Goal: Transaction & Acquisition: Purchase product/service

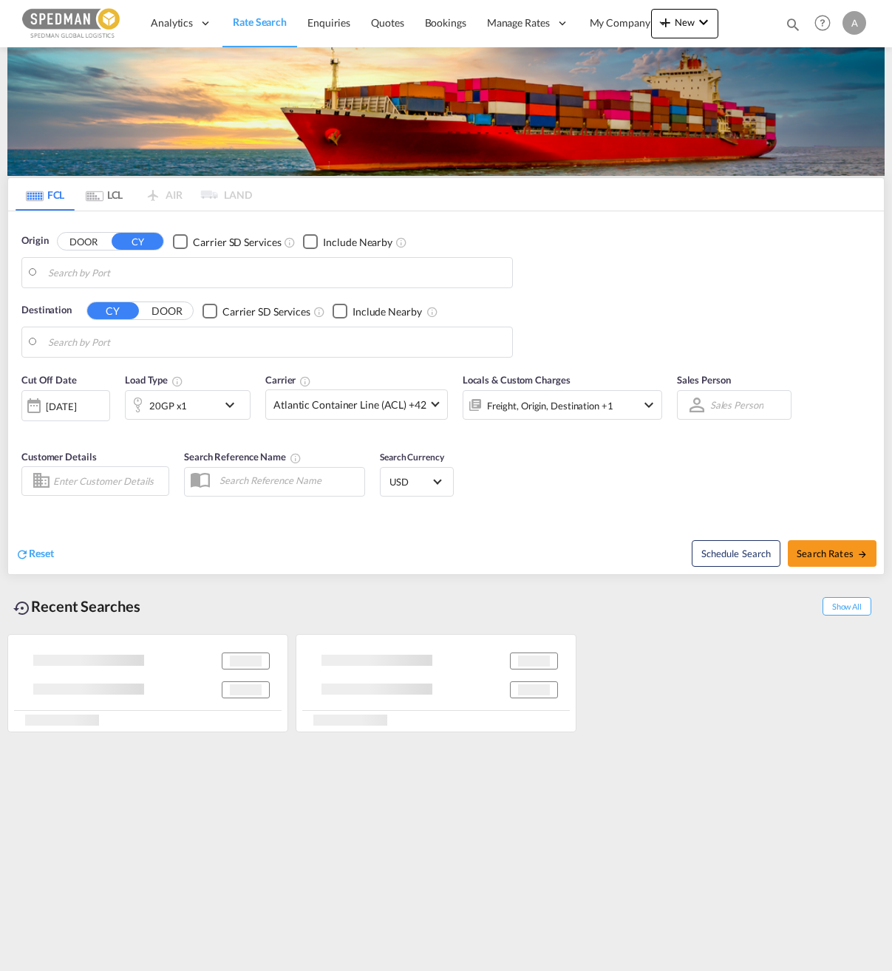
type input "Norrkoping, SENRK"
type input "Abu Dhabi, AEAUH"
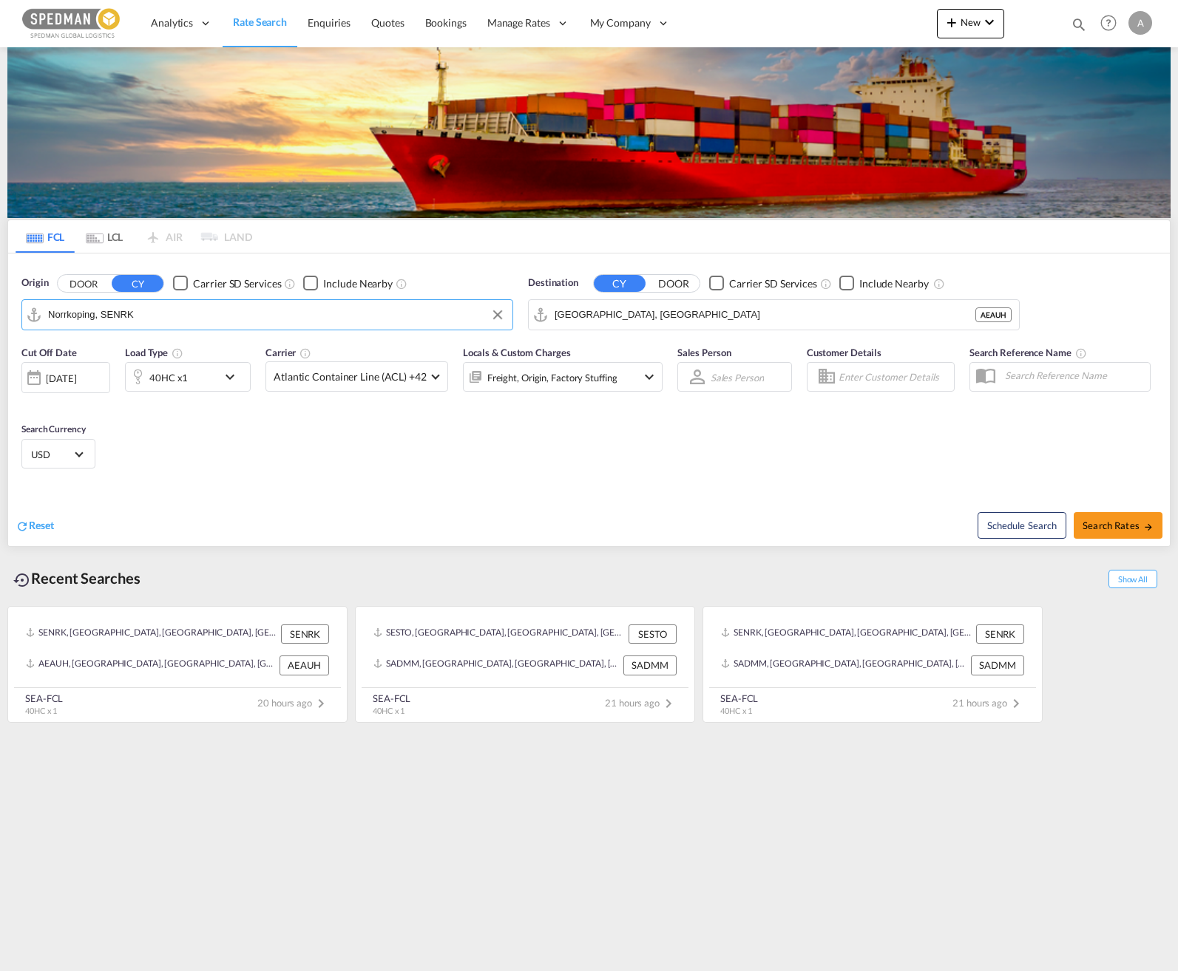
click at [183, 318] on input "Norrkoping, SENRK" at bounding box center [276, 315] width 457 height 22
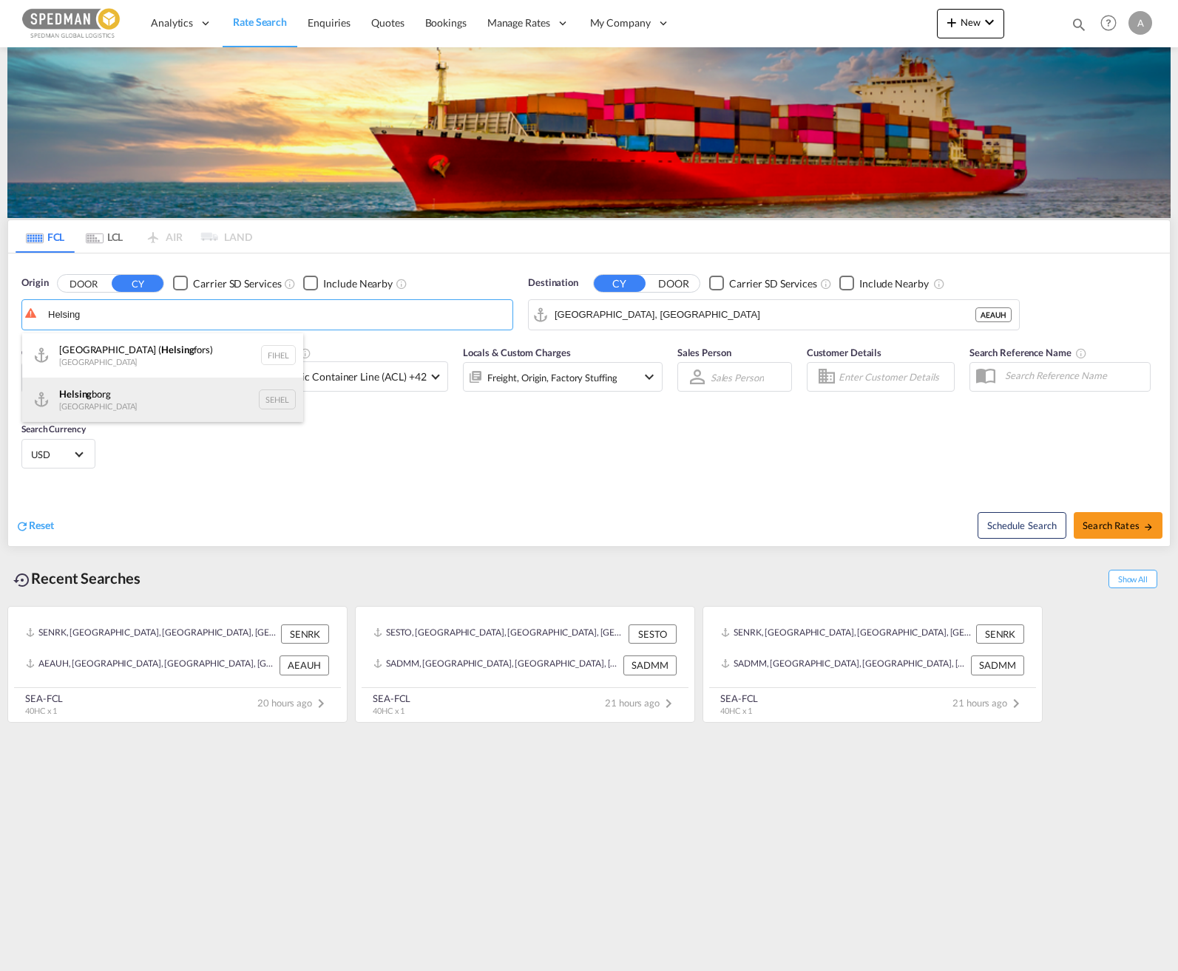
click at [135, 398] on div "Helsing borg Sweden SEHEL" at bounding box center [162, 400] width 281 height 44
type input "[GEOGRAPHIC_DATA], [GEOGRAPHIC_DATA]"
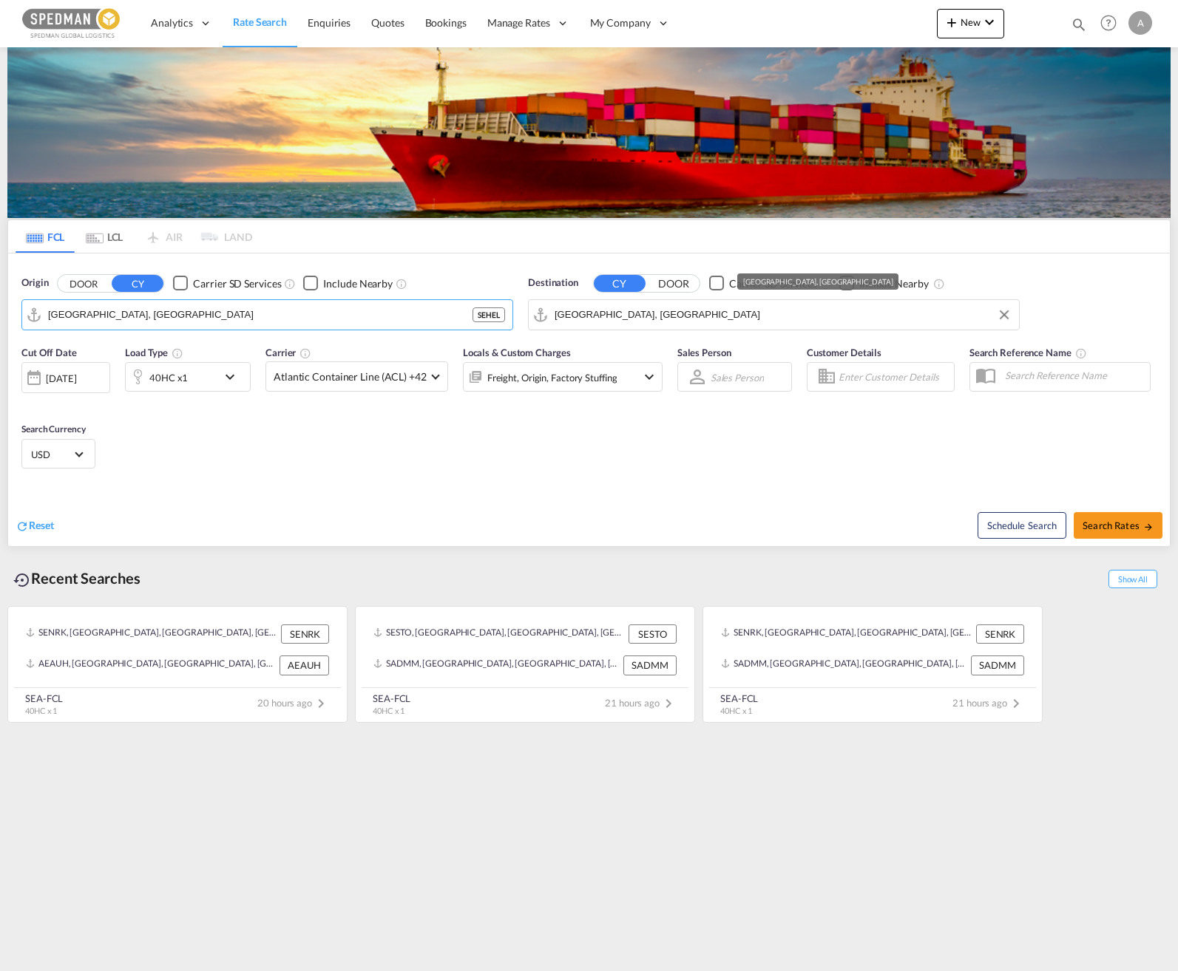
click at [661, 316] on input "Abu Dhabi, AEAUH" at bounding box center [782, 315] width 457 height 22
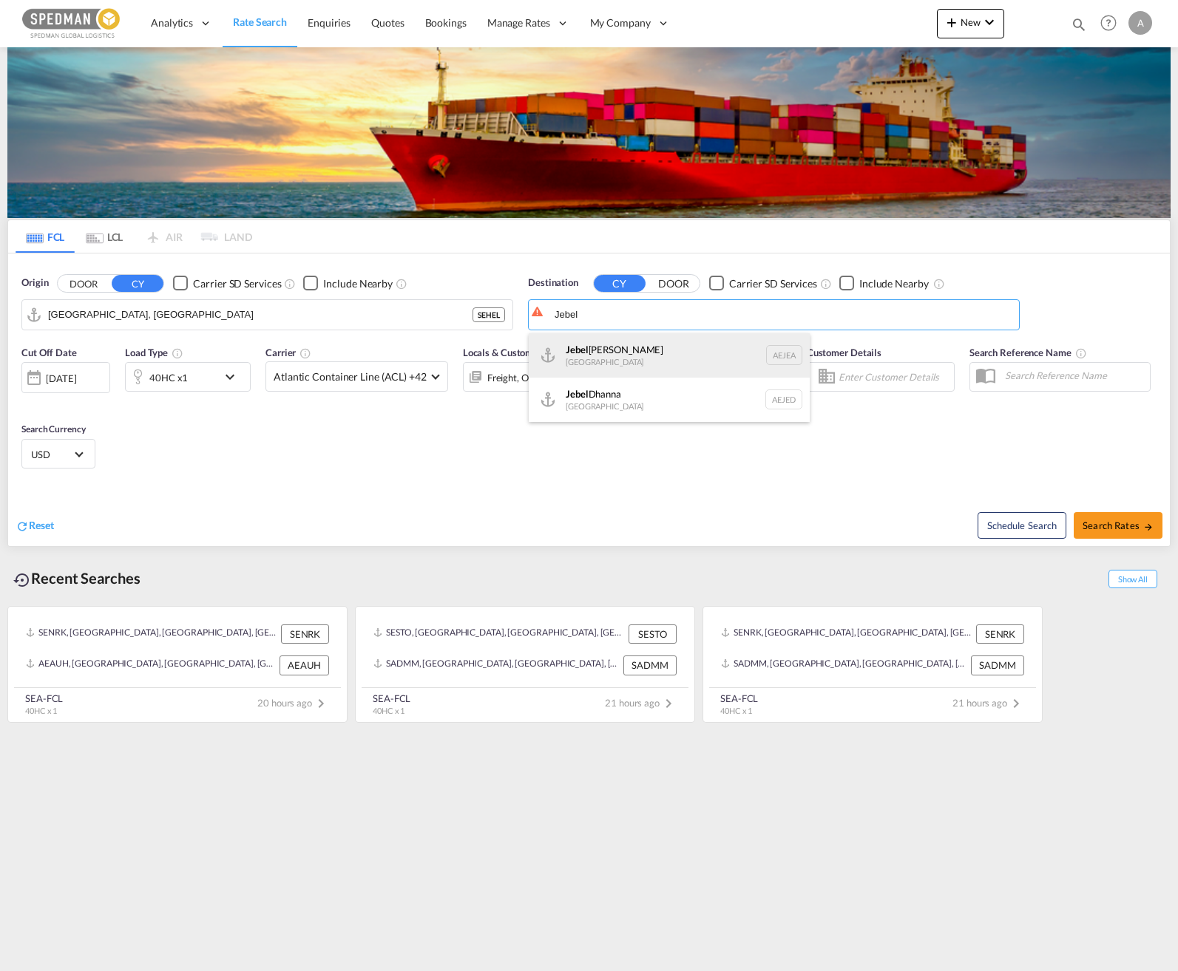
click at [654, 346] on div "[GEOGRAPHIC_DATA] [GEOGRAPHIC_DATA]" at bounding box center [669, 355] width 281 height 44
type input "[GEOGRAPHIC_DATA], [GEOGRAPHIC_DATA]"
click at [239, 371] on md-icon "icon-chevron-down" at bounding box center [233, 377] width 25 height 18
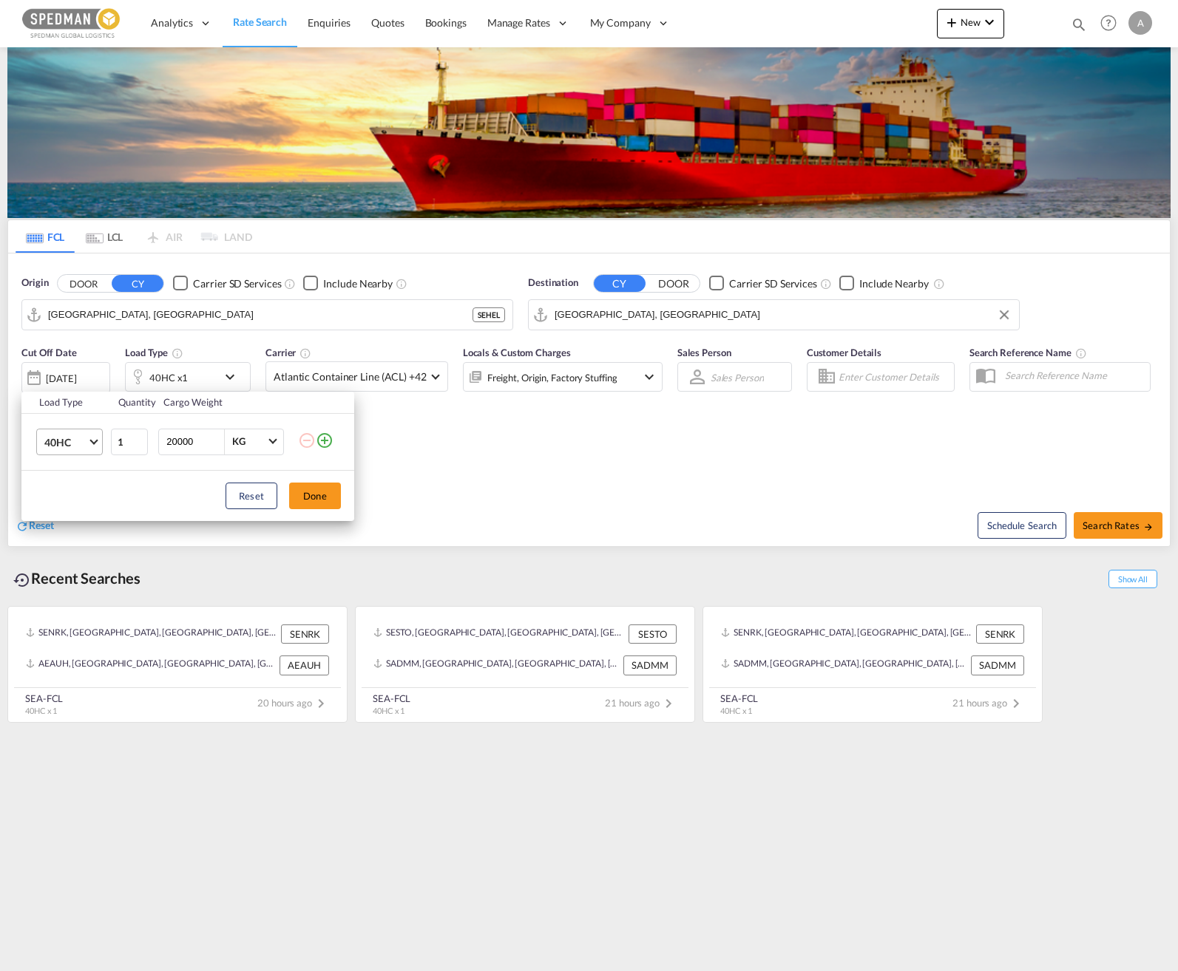
click at [67, 445] on span "40HC" at bounding box center [65, 442] width 43 height 15
click at [72, 384] on md-option "20GP" at bounding box center [83, 370] width 101 height 35
click at [312, 494] on button "Done" at bounding box center [315, 496] width 52 height 27
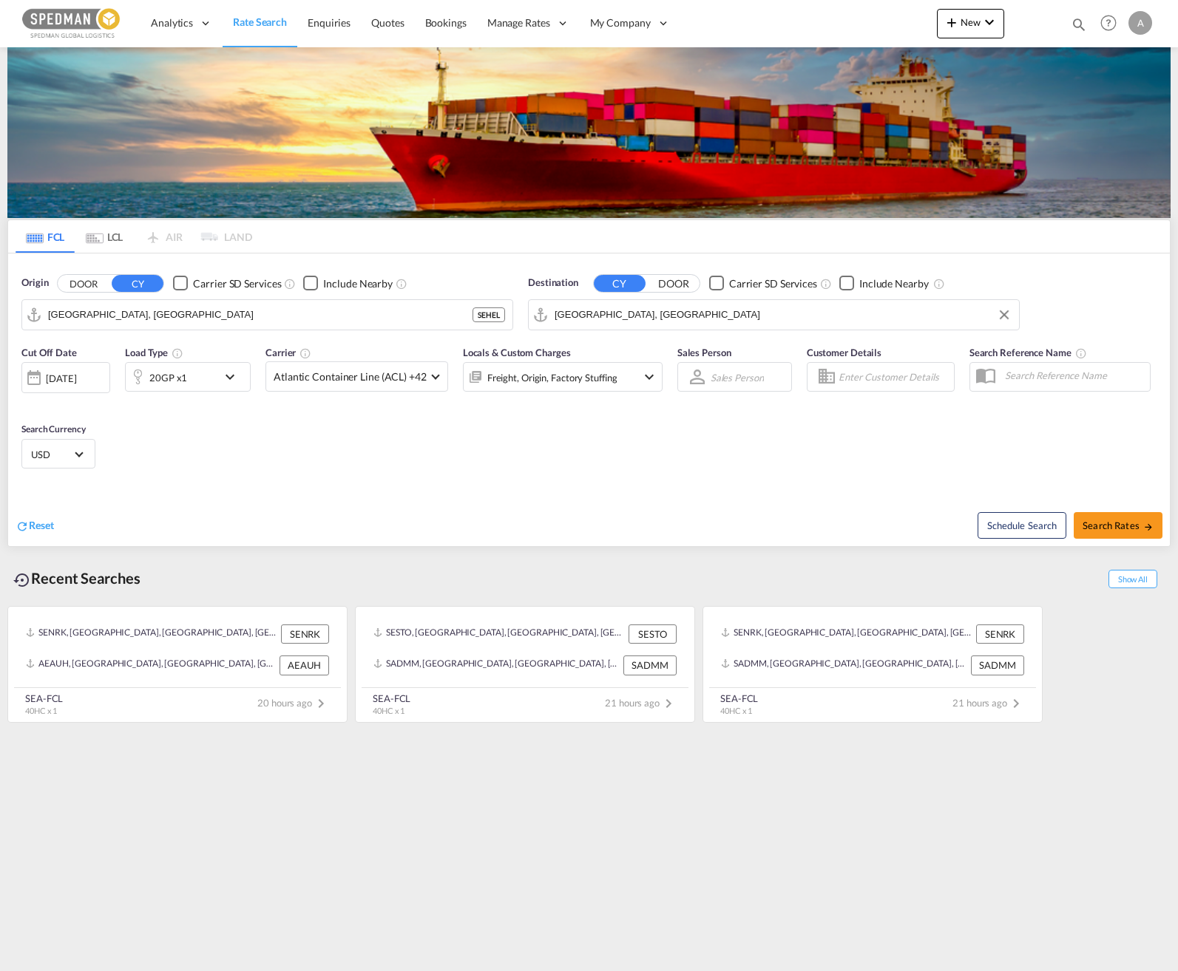
click at [563, 461] on div "Cut Off Date 03 Oct 2025 03/10/2025 Load Type 20GP x1 Carrier Atlantic Containe…" at bounding box center [588, 410] width 1161 height 144
click at [892, 520] on span "Search Rates" at bounding box center [1117, 526] width 71 height 12
type input "SEHEL to AEJEA / [DATE]"
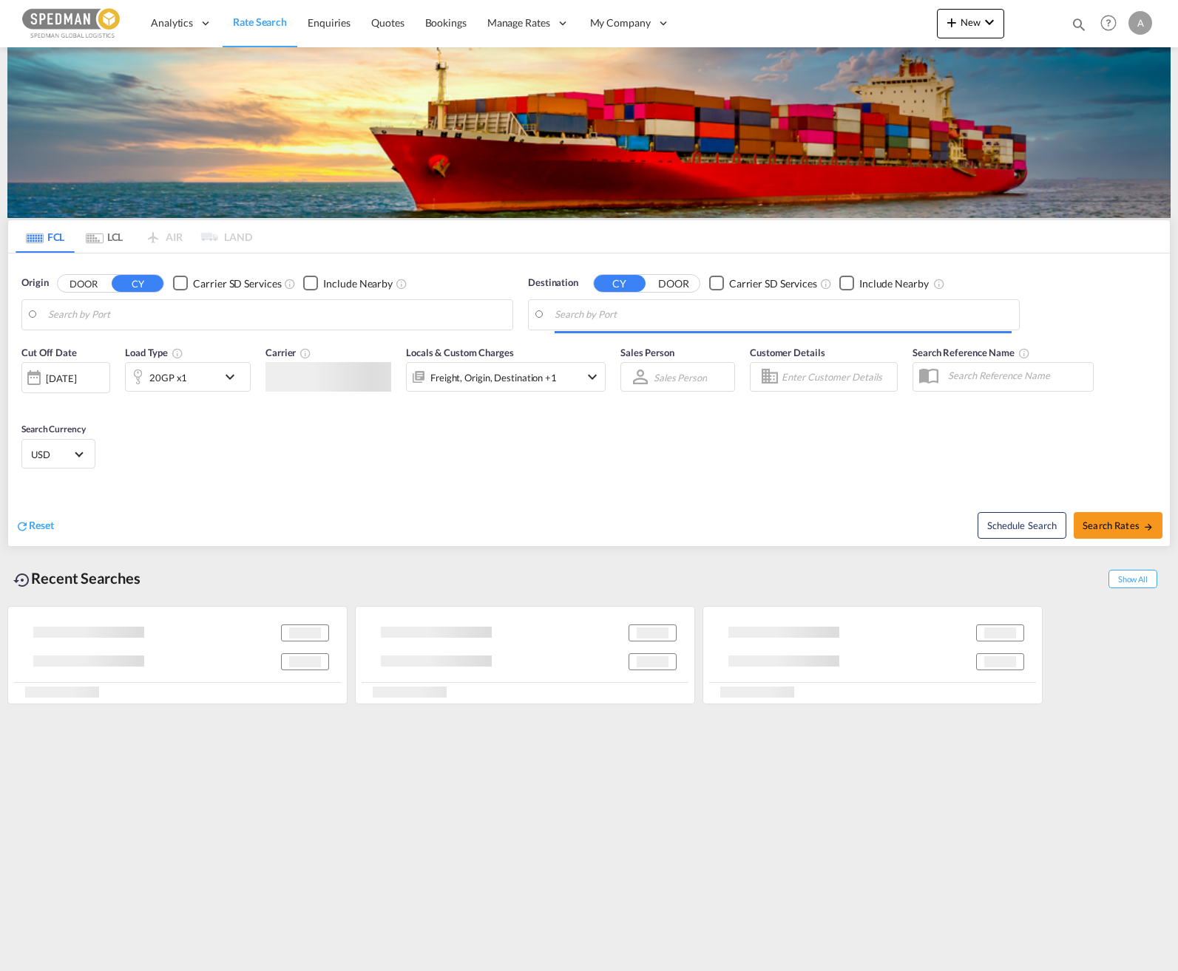
click at [150, 305] on body "Analytics Dashboard Rate Search Enquiries Quotes Bookings" at bounding box center [589, 485] width 1178 height 971
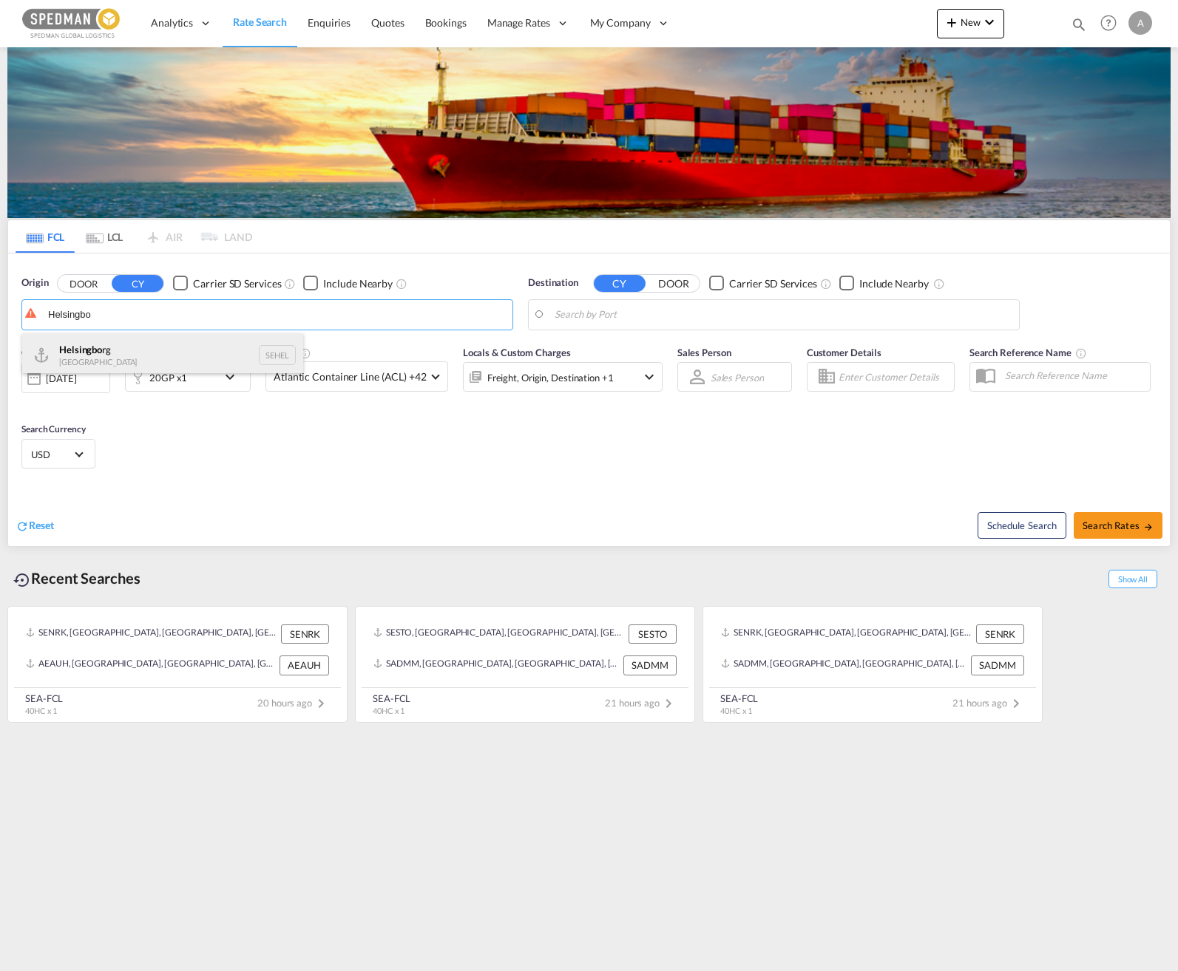
click at [129, 345] on div "Helsingbo rg Sweden SEHEL" at bounding box center [162, 355] width 281 height 44
type input "[GEOGRAPHIC_DATA], [GEOGRAPHIC_DATA]"
click at [668, 319] on body "Analytics Dashboard Rate Search Enquiries Quotes Bookings" at bounding box center [589, 485] width 1178 height 971
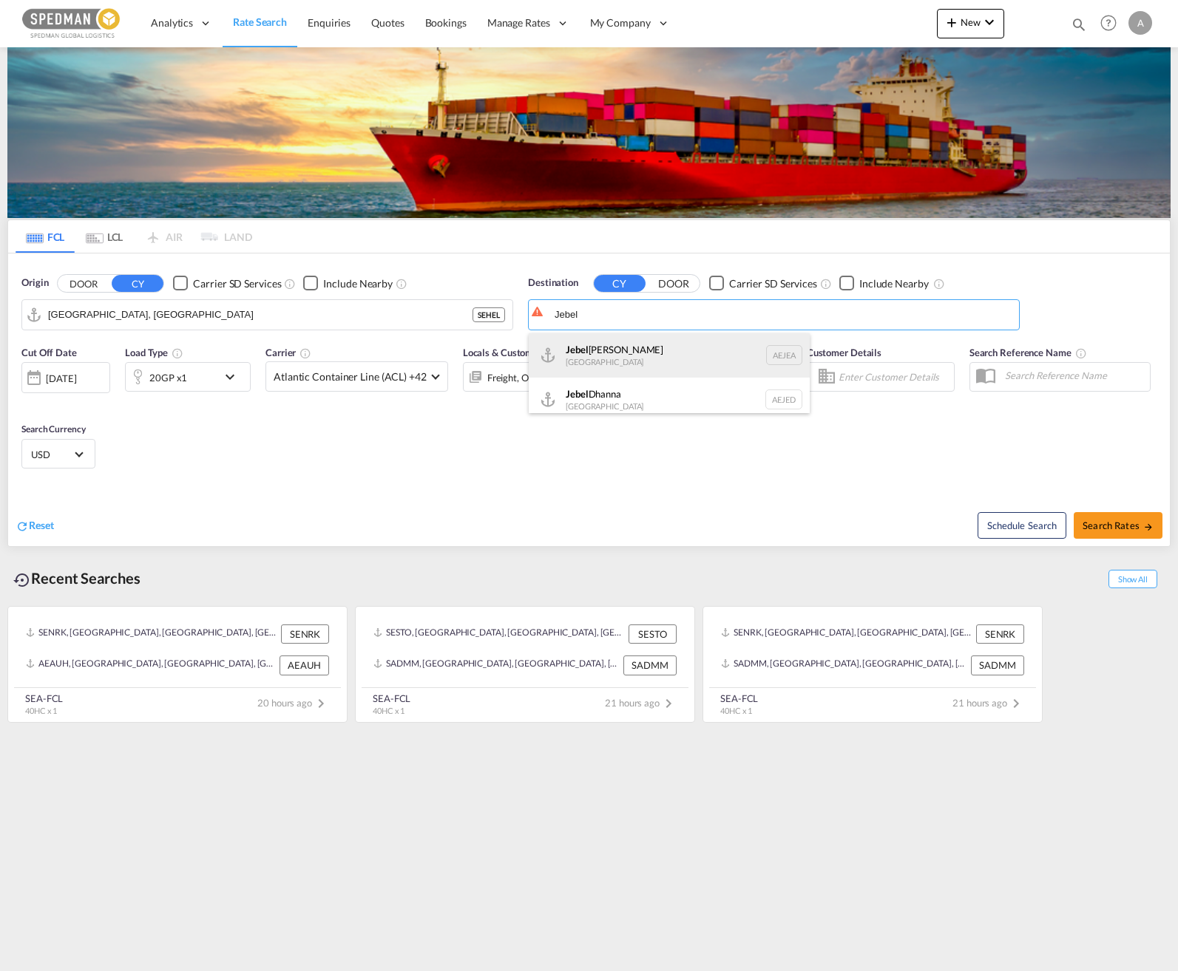
click at [642, 351] on div "[GEOGRAPHIC_DATA] [GEOGRAPHIC_DATA]" at bounding box center [669, 355] width 281 height 44
type input "[GEOGRAPHIC_DATA], [GEOGRAPHIC_DATA]"
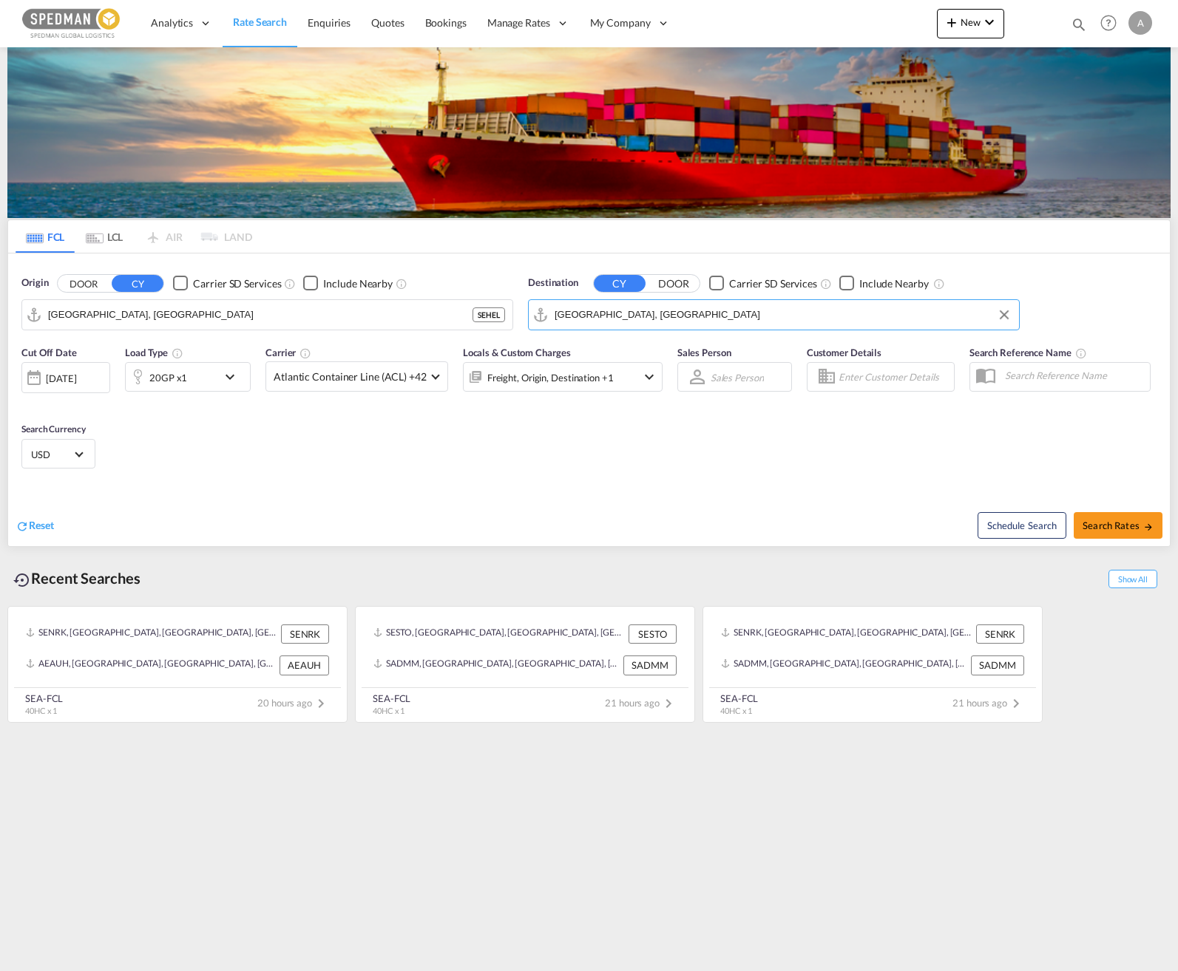
click at [226, 379] on md-icon "icon-chevron-down" at bounding box center [233, 377] width 25 height 18
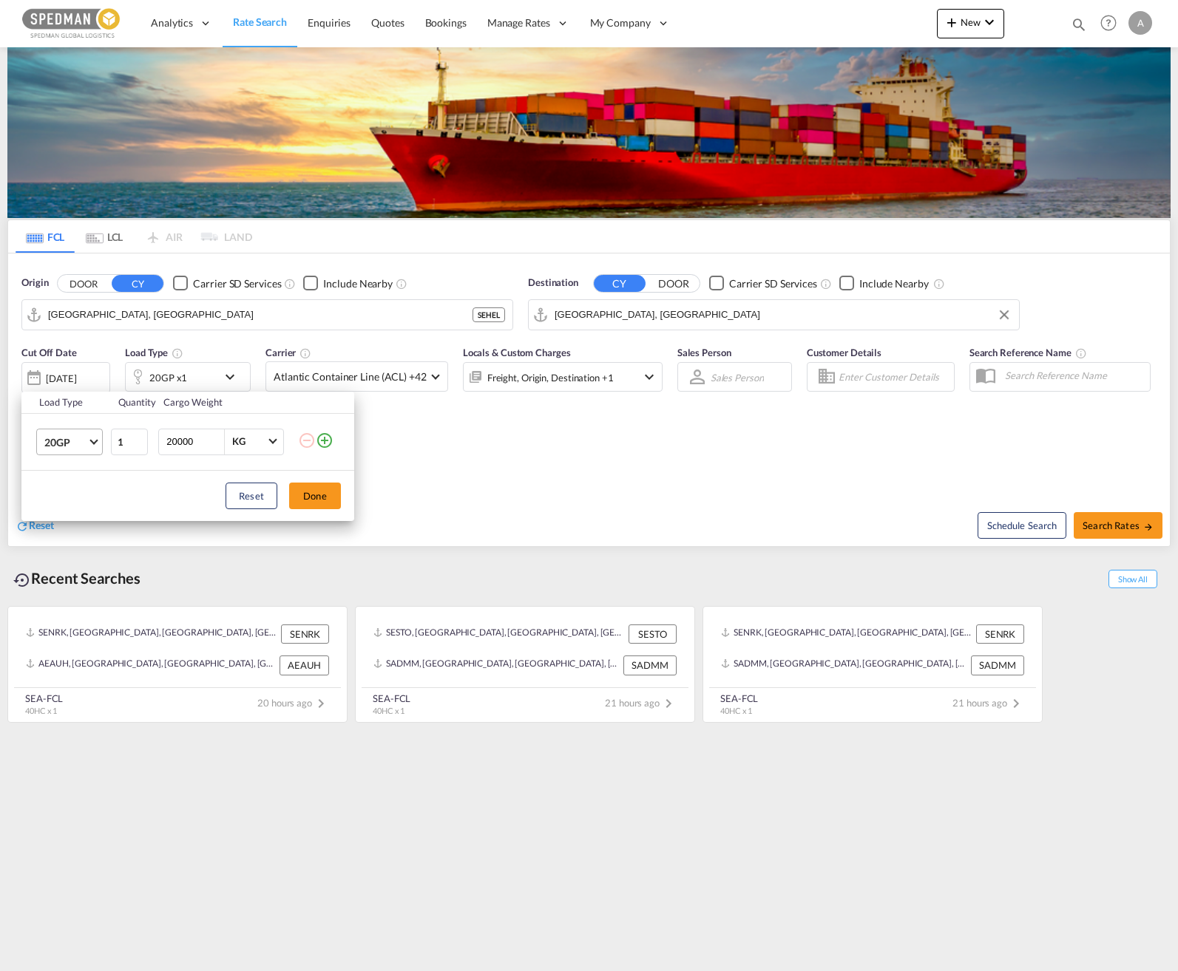
click at [85, 441] on span "20GP" at bounding box center [65, 442] width 43 height 15
click at [70, 509] on div "40HC" at bounding box center [57, 513] width 27 height 15
click at [332, 496] on button "Done" at bounding box center [315, 496] width 52 height 27
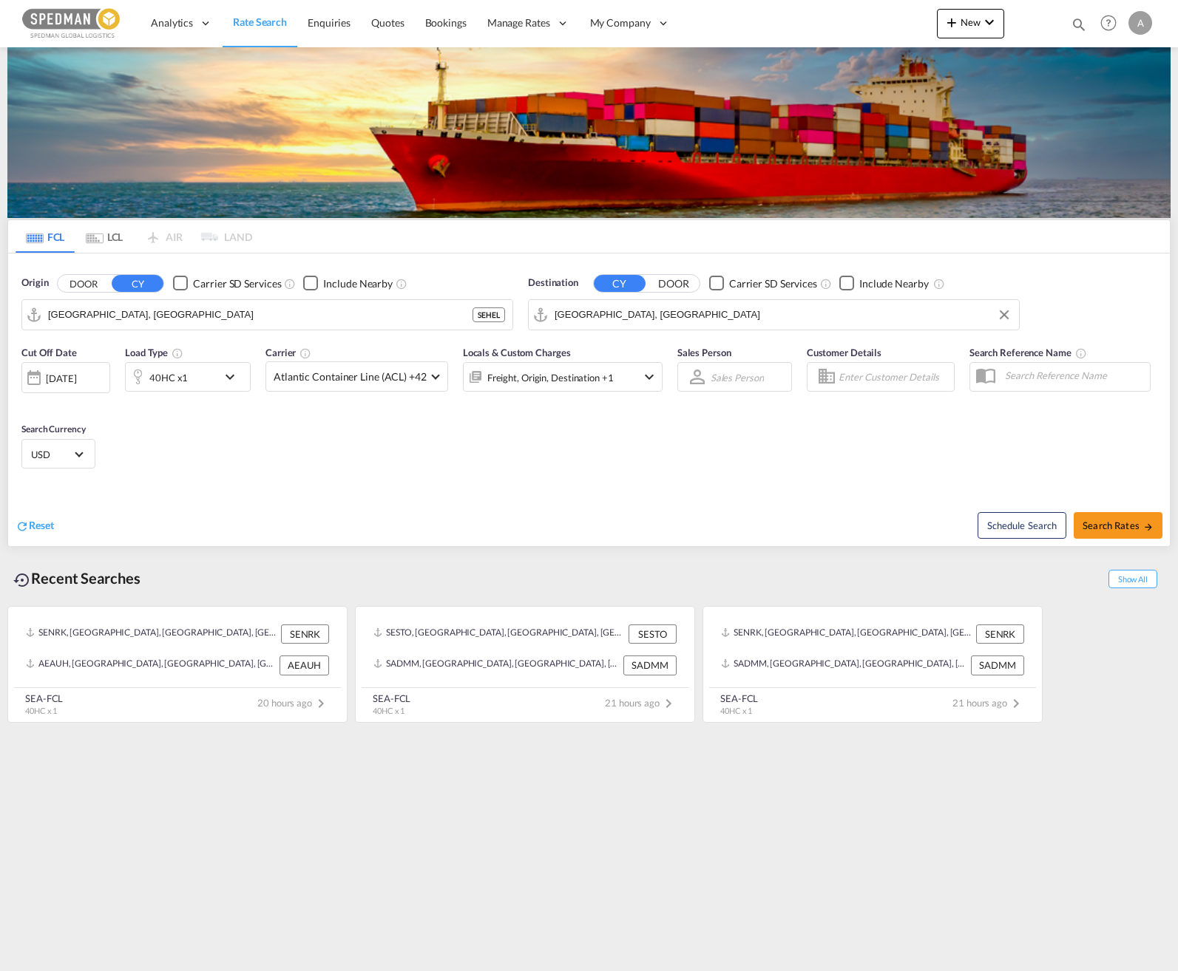
click at [702, 449] on div "Cut Off Date [DATE] [DATE] Load Type 40HC x1 Carrier Atlantic Container Line (A…" at bounding box center [588, 410] width 1161 height 144
click at [1120, 524] on span "Search Rates" at bounding box center [1117, 526] width 71 height 12
type input "SEHEL to AEJEA / [DATE]"
